Goal: Find specific page/section: Find specific page/section

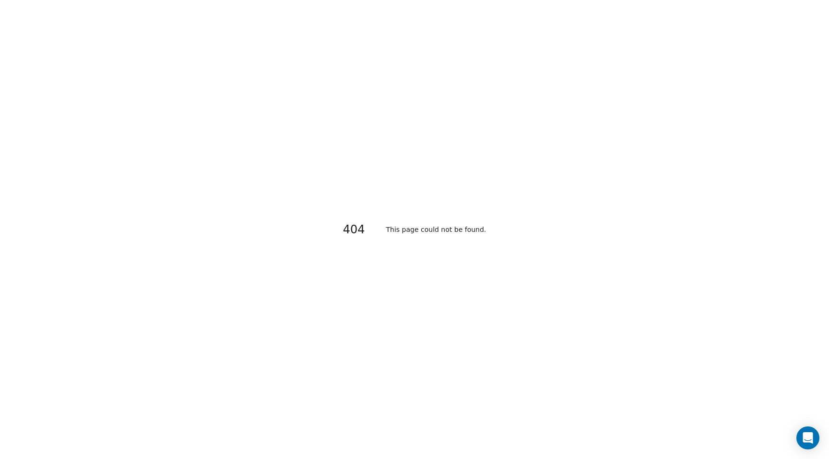
click at [205, 185] on div "404 This page could not be found." at bounding box center [414, 229] width 829 height 459
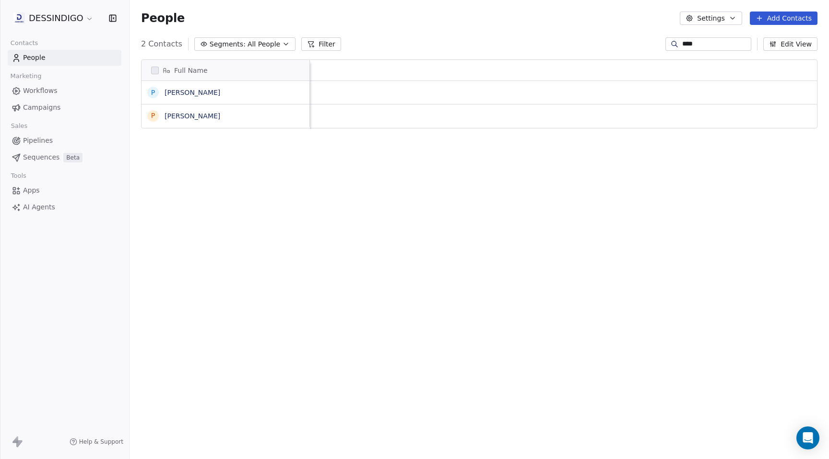
scroll to position [404, 699]
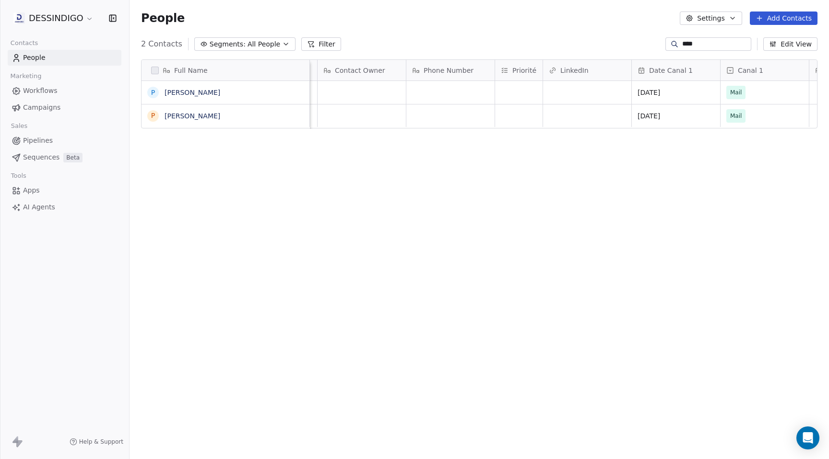
click at [275, 225] on div "Full Name P Paul Rubens P Paul Nachar Lien contact 2nd @ Email 2nd Phone Number…" at bounding box center [478, 254] width 699 height 404
click at [35, 57] on span "People" at bounding box center [34, 58] width 23 height 10
click at [8, 50] on link "People" at bounding box center [65, 58] width 114 height 16
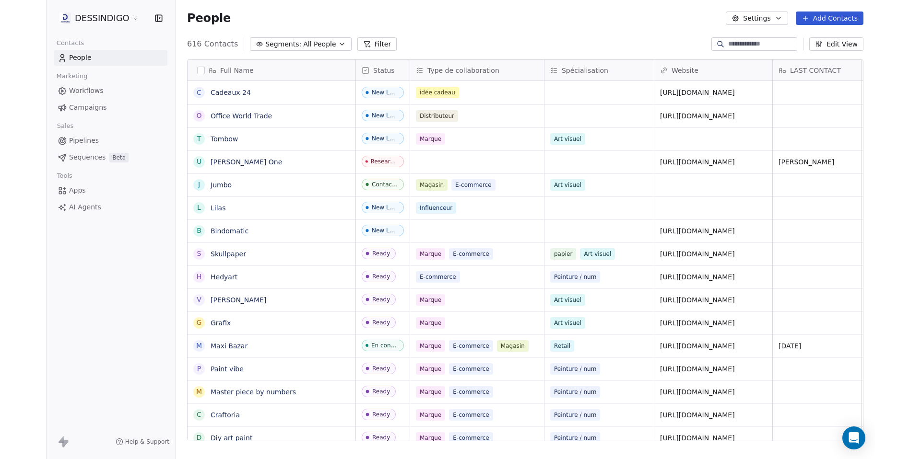
scroll to position [404, 699]
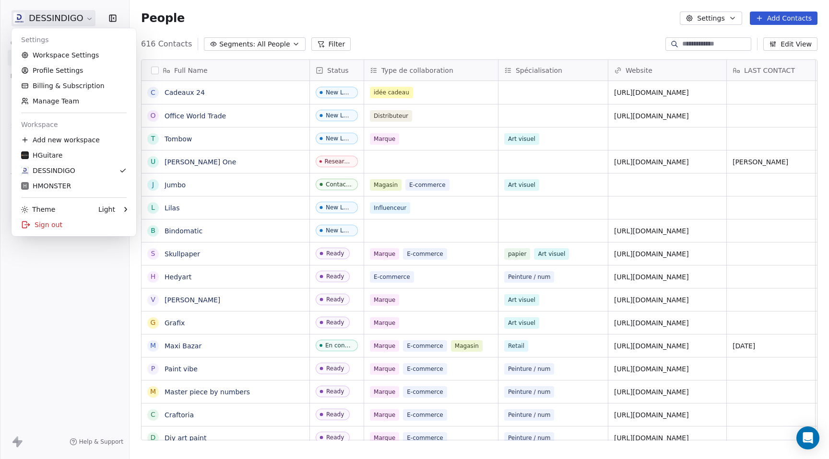
click at [82, 15] on html "DESSINDIGO Contacts People Marketing Workflows Campaigns Sales Pipelines Sequen…" at bounding box center [414, 229] width 829 height 459
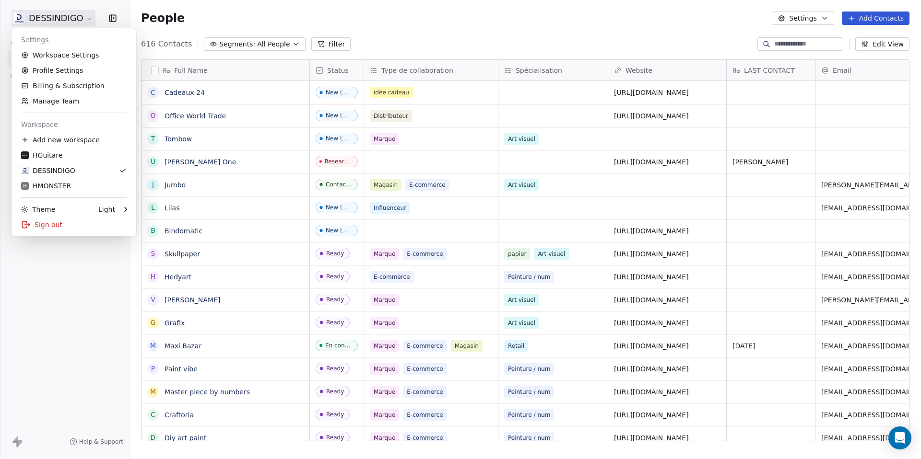
scroll to position [404, 791]
click at [110, 270] on html "DESSINDIGO Contacts People Marketing Workflows Campaigns Sales Pipelines Sequen…" at bounding box center [460, 229] width 921 height 459
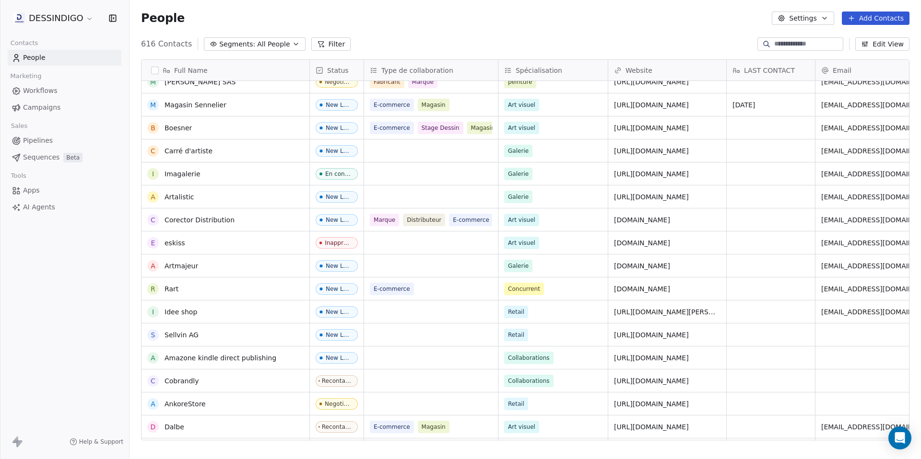
scroll to position [8647, 0]
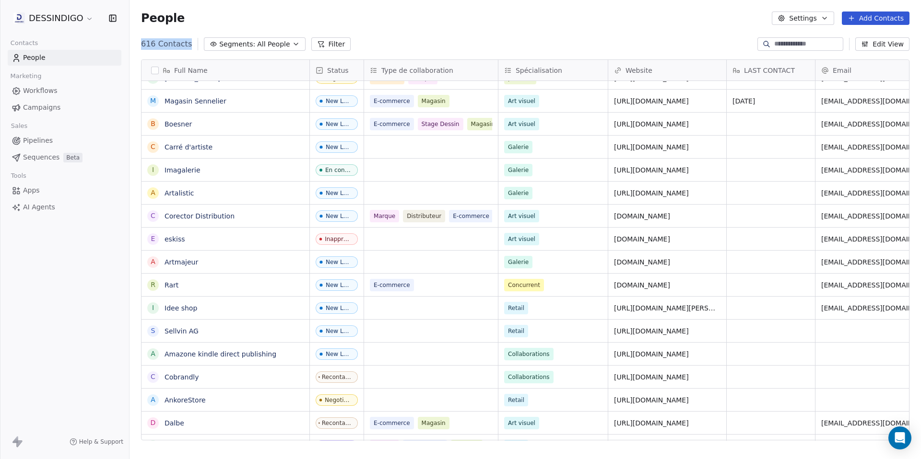
drag, startPoint x: 139, startPoint y: 45, endPoint x: 181, endPoint y: 50, distance: 42.1
click at [181, 50] on div "616 Contacts Segments: All People Filter Edit View" at bounding box center [524, 43] width 791 height 15
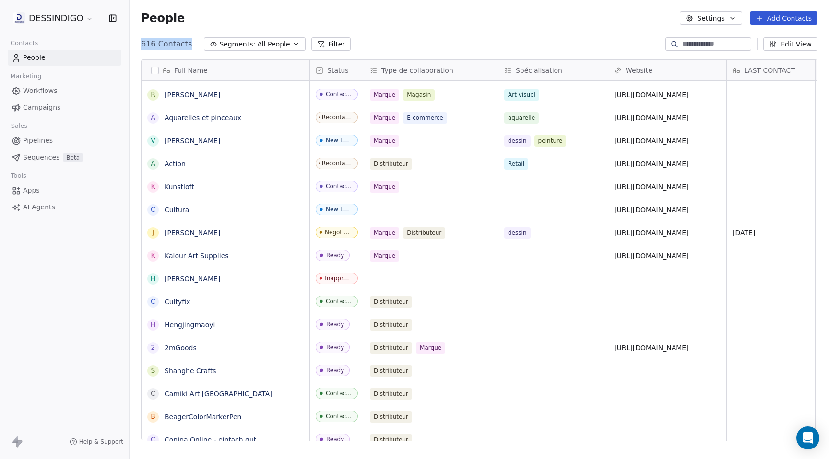
scroll to position [404, 699]
